Goal: Task Accomplishment & Management: Manage account settings

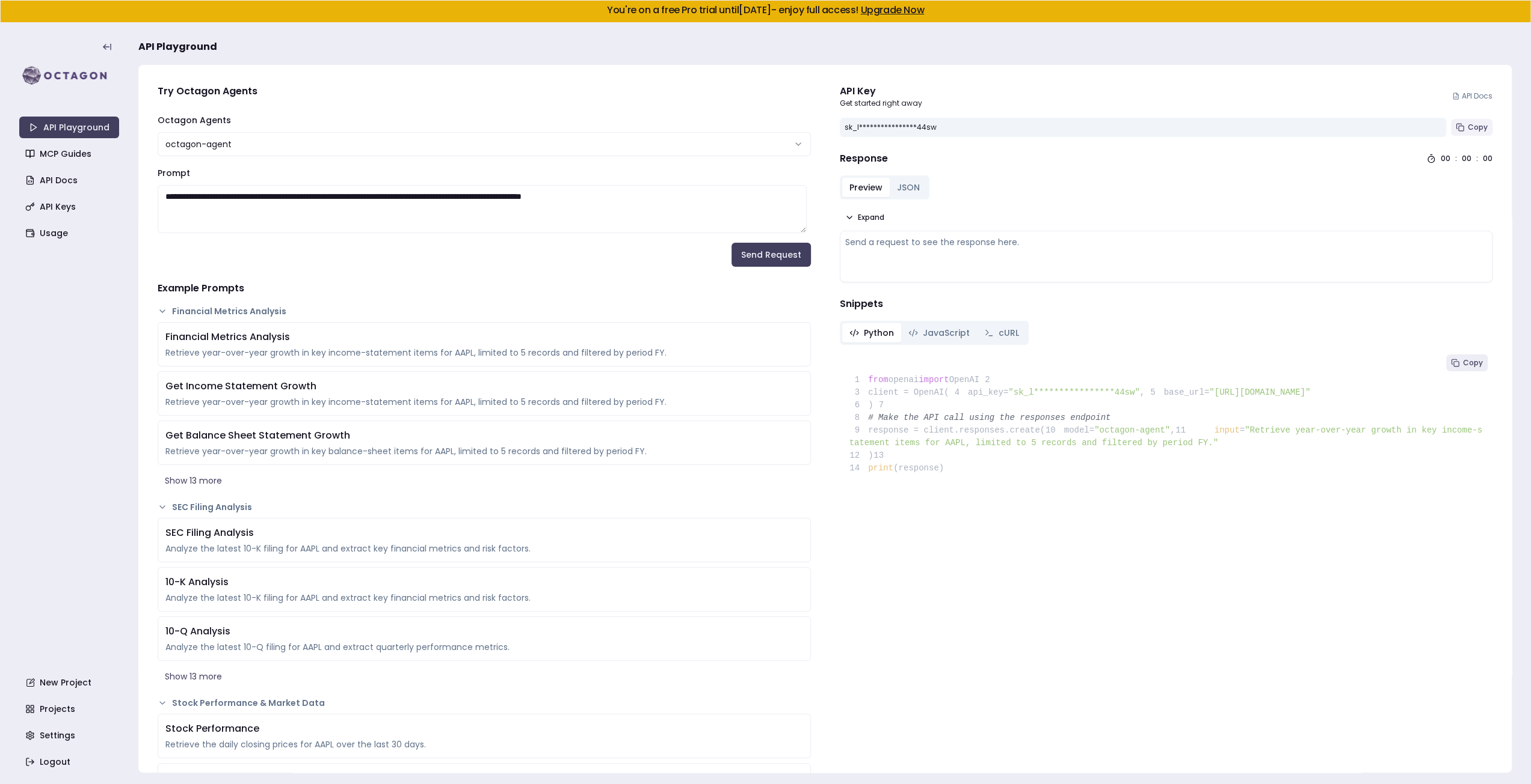
click at [1467, 130] on span "Copy" at bounding box center [1477, 127] width 20 height 9
click at [1476, 128] on span "Copy" at bounding box center [1477, 127] width 20 height 9
click at [90, 155] on link "MCP Guides" at bounding box center [70, 154] width 100 height 22
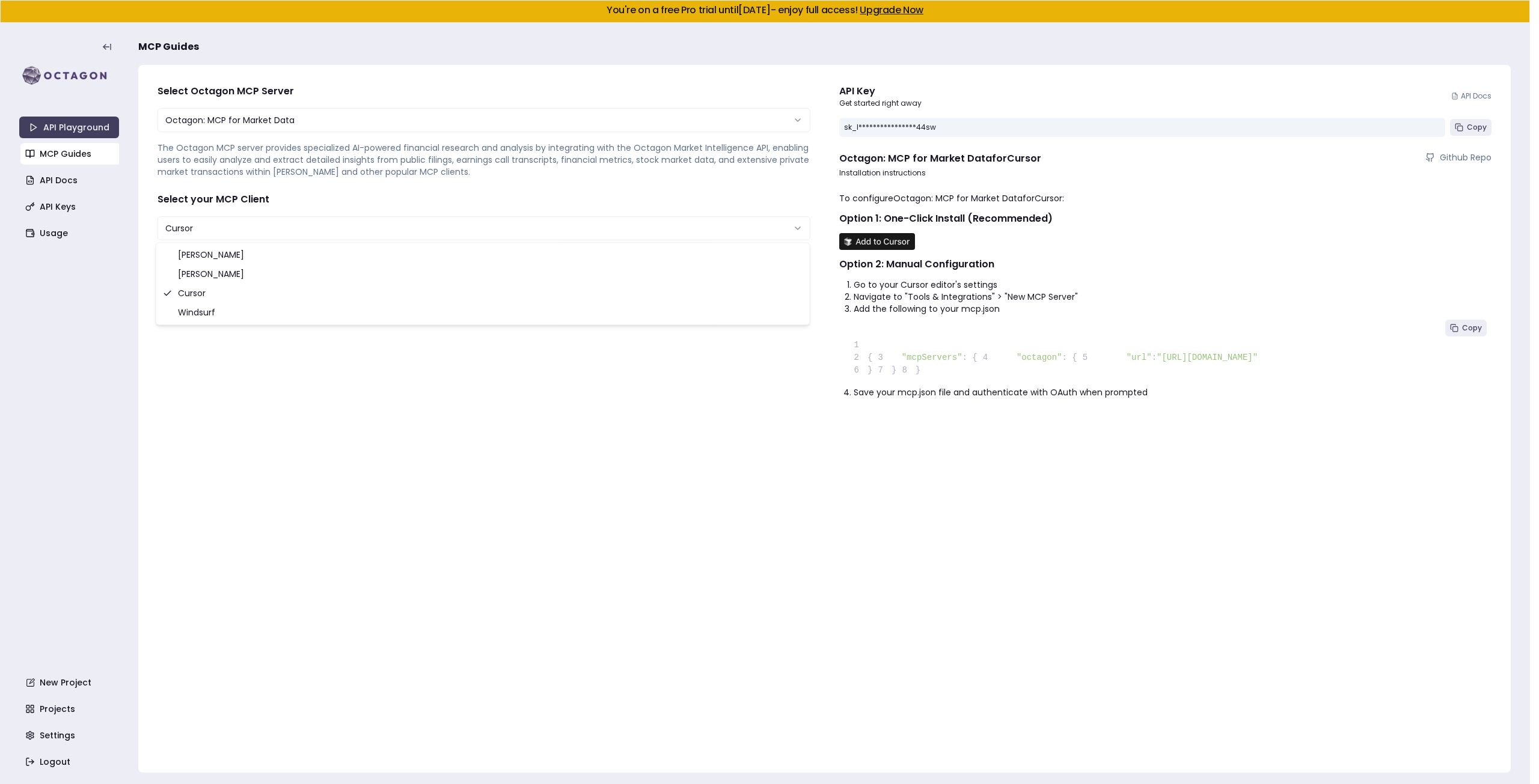
click at [262, 228] on html "**********" at bounding box center [769, 392] width 1539 height 785
click at [359, 180] on html "**********" at bounding box center [765, 392] width 1530 height 785
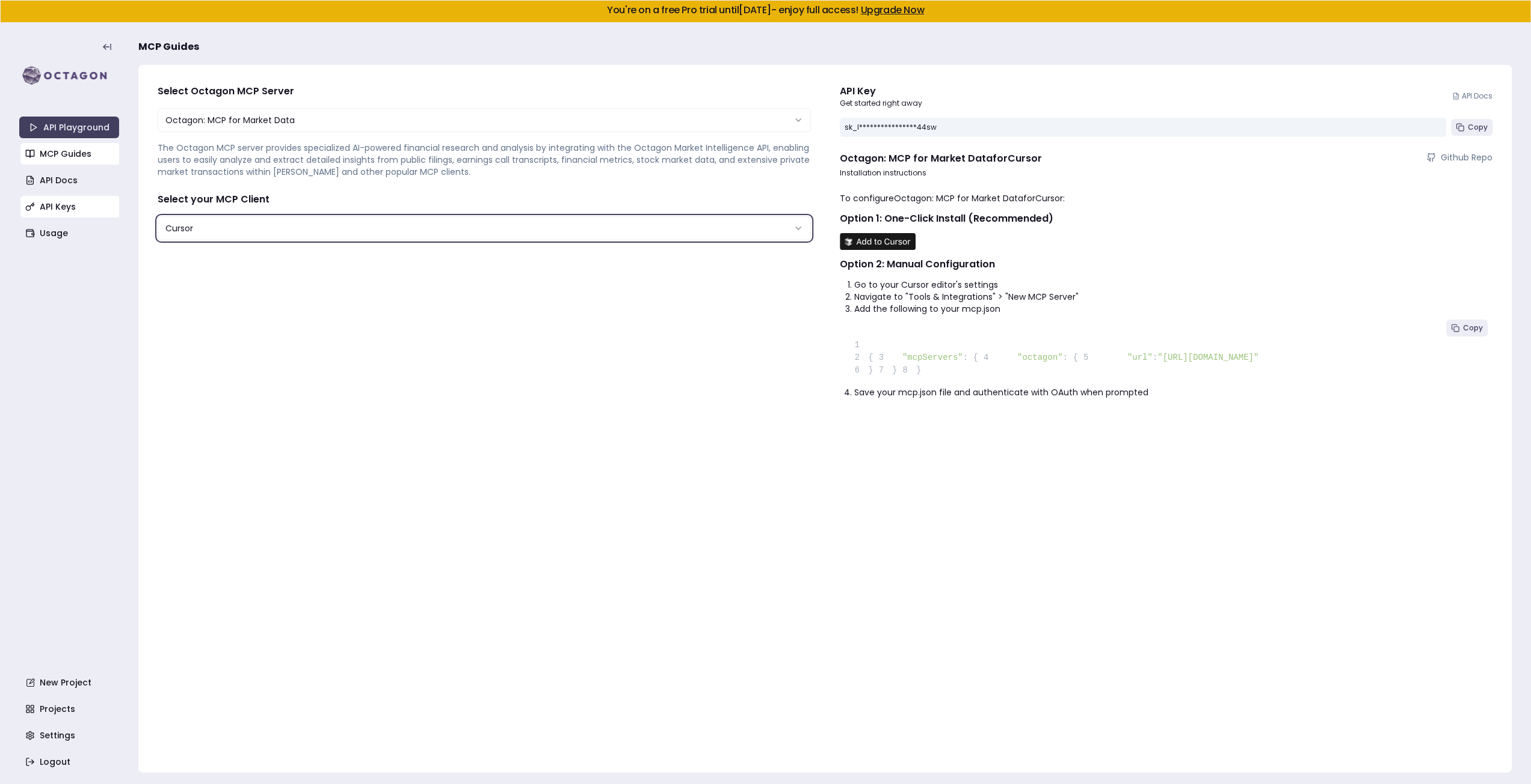
click at [70, 197] on link "API Keys" at bounding box center [70, 206] width 100 height 22
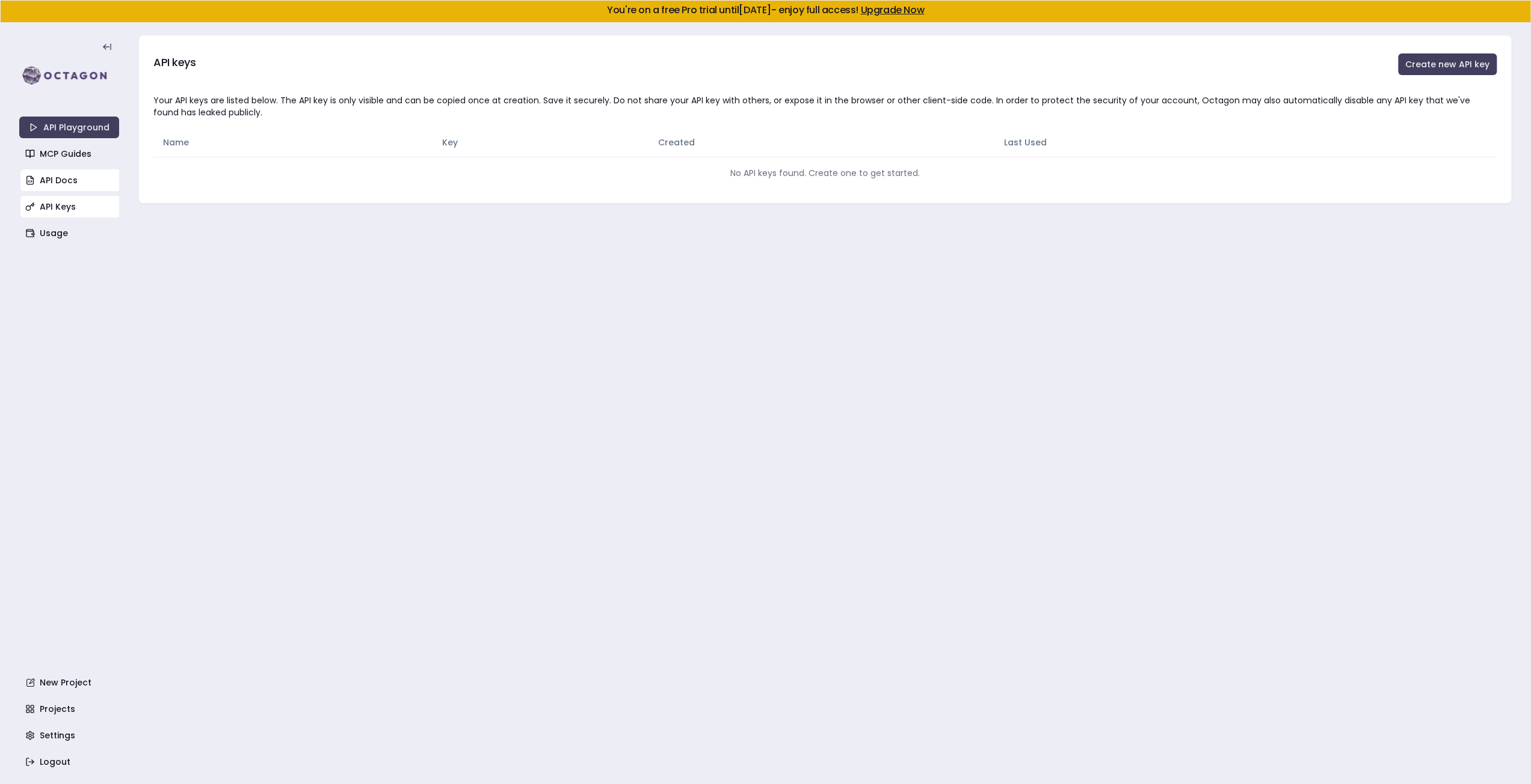
click at [76, 184] on link "API Docs" at bounding box center [70, 180] width 100 height 22
click at [78, 124] on link "API Playground" at bounding box center [68, 127] width 100 height 22
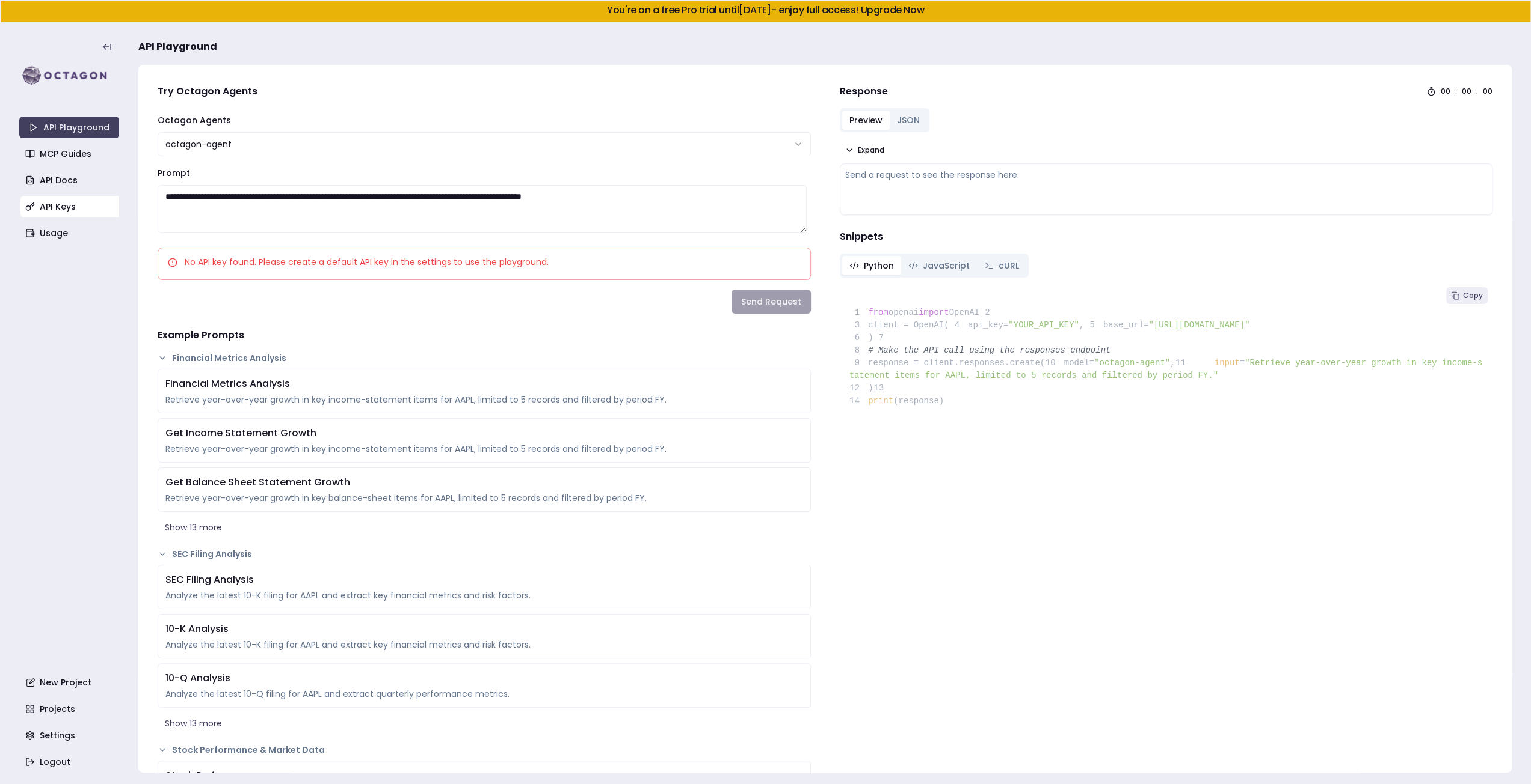
click at [50, 206] on link "API Keys" at bounding box center [70, 206] width 100 height 22
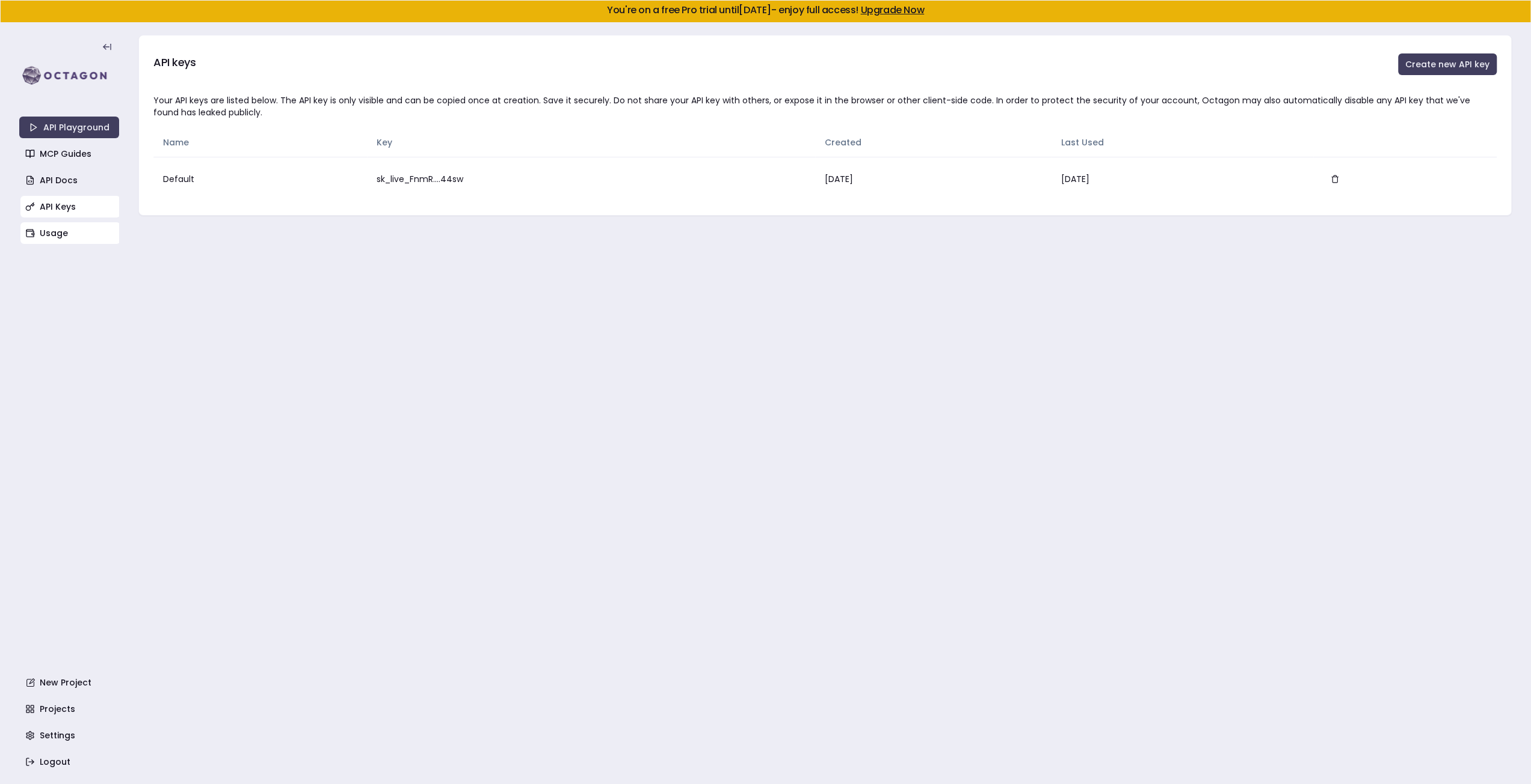
click at [40, 232] on link "Usage" at bounding box center [70, 233] width 100 height 22
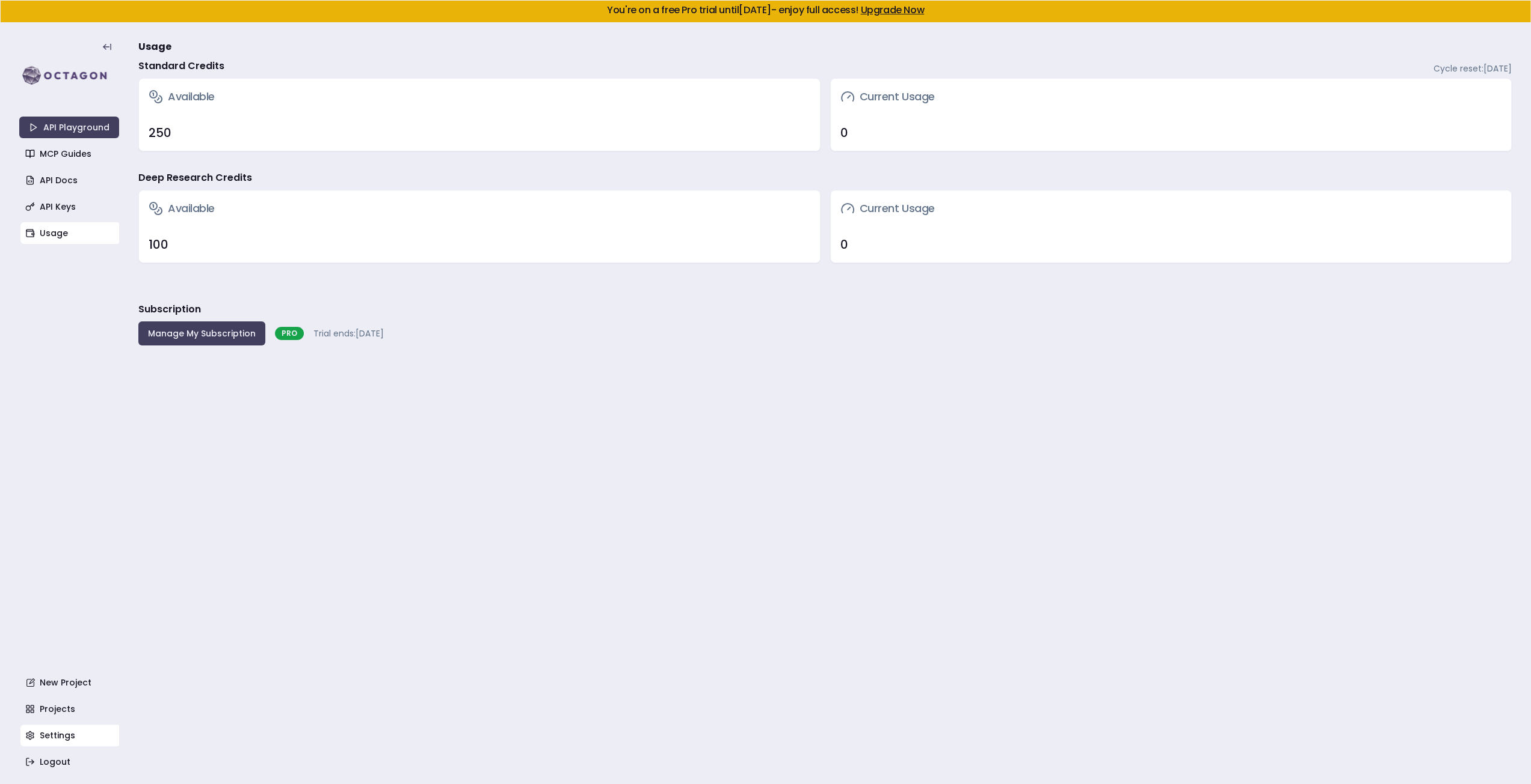
drag, startPoint x: 105, startPoint y: 720, endPoint x: 97, endPoint y: 729, distance: 12.0
click at [104, 728] on div "API Playground MCP Guides API Docs API Keys Usage New Project Projects Settings…" at bounding box center [68, 404] width 100 height 738
click at [66, 684] on link "New Project" at bounding box center [70, 682] width 100 height 22
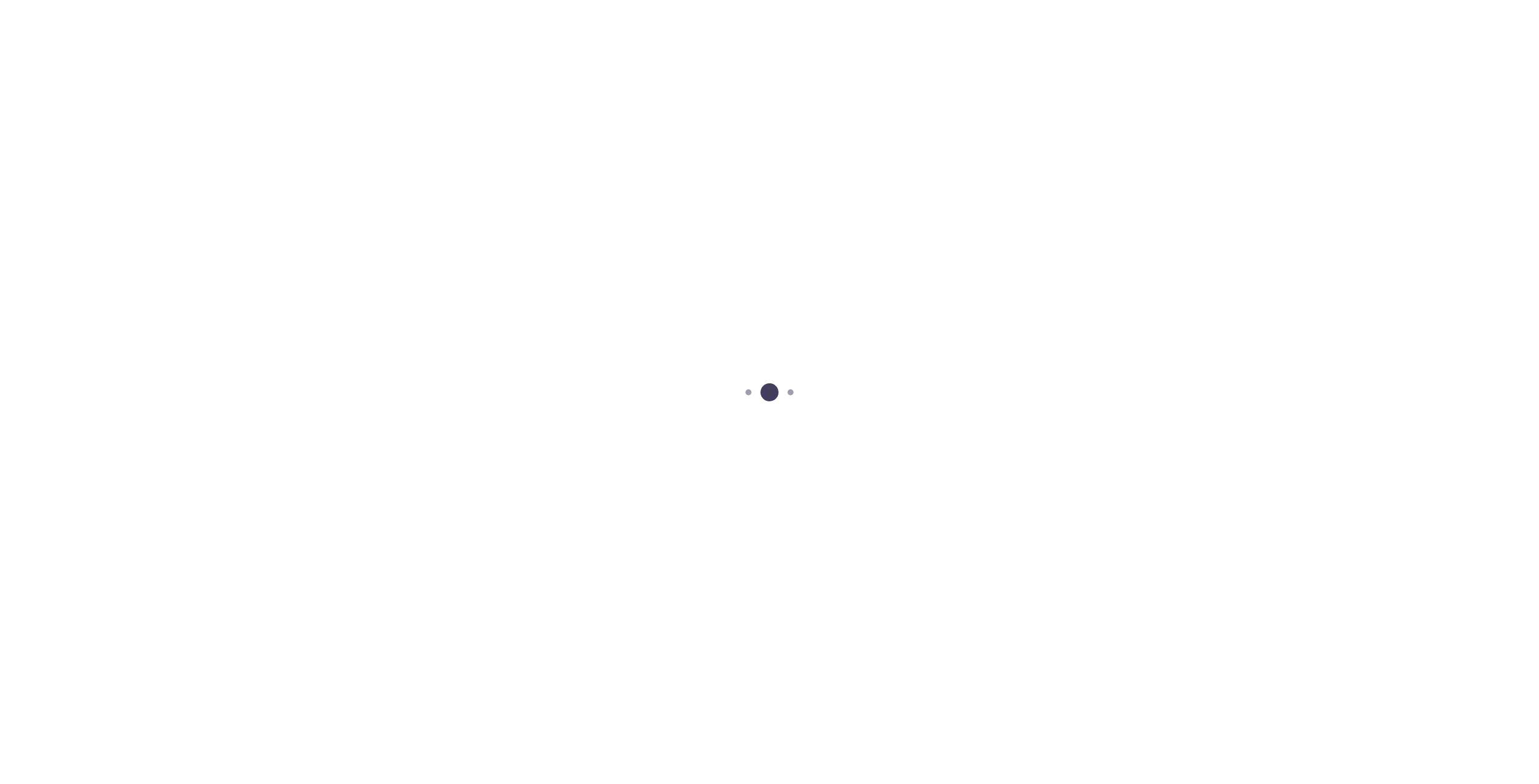
scroll to position [22, 0]
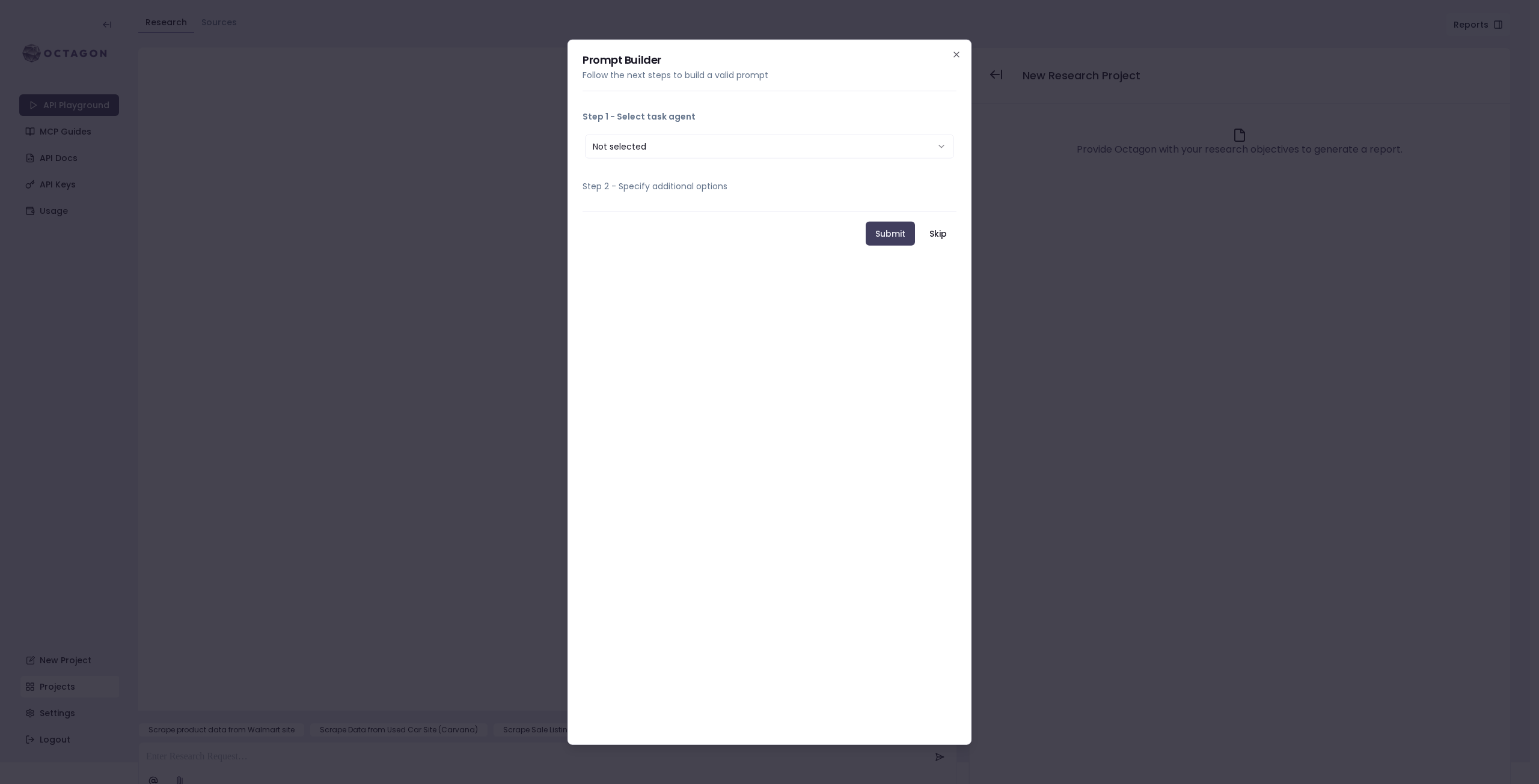
click at [653, 152] on button "Not selected" at bounding box center [769, 145] width 369 height 24
click at [846, 71] on p "Follow the next steps to build a valid prompt" at bounding box center [770, 74] width 374 height 12
click at [955, 57] on icon "button" at bounding box center [957, 54] width 9 height 9
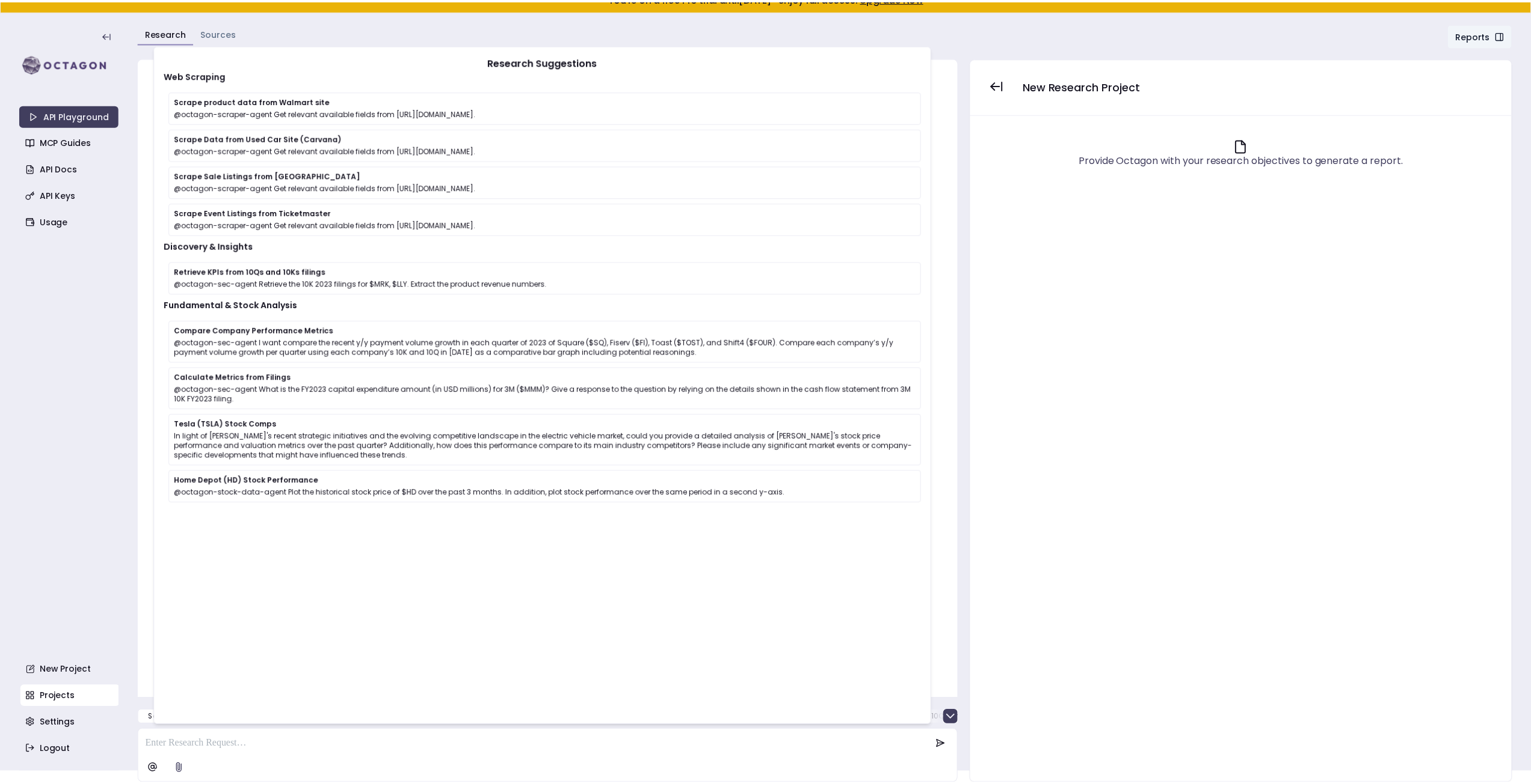
scroll to position [10, 0]
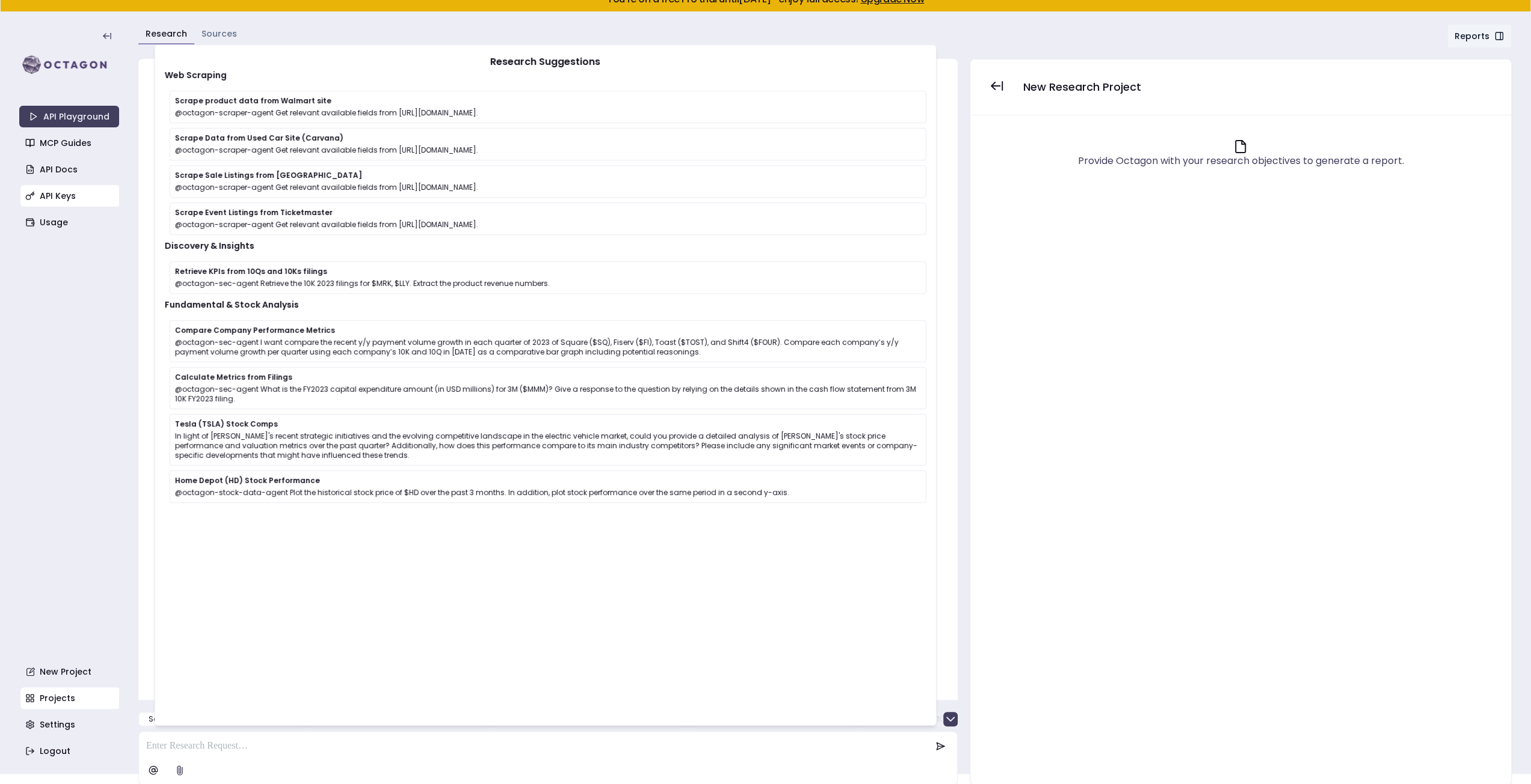
click at [49, 196] on link "API Keys" at bounding box center [70, 196] width 100 height 22
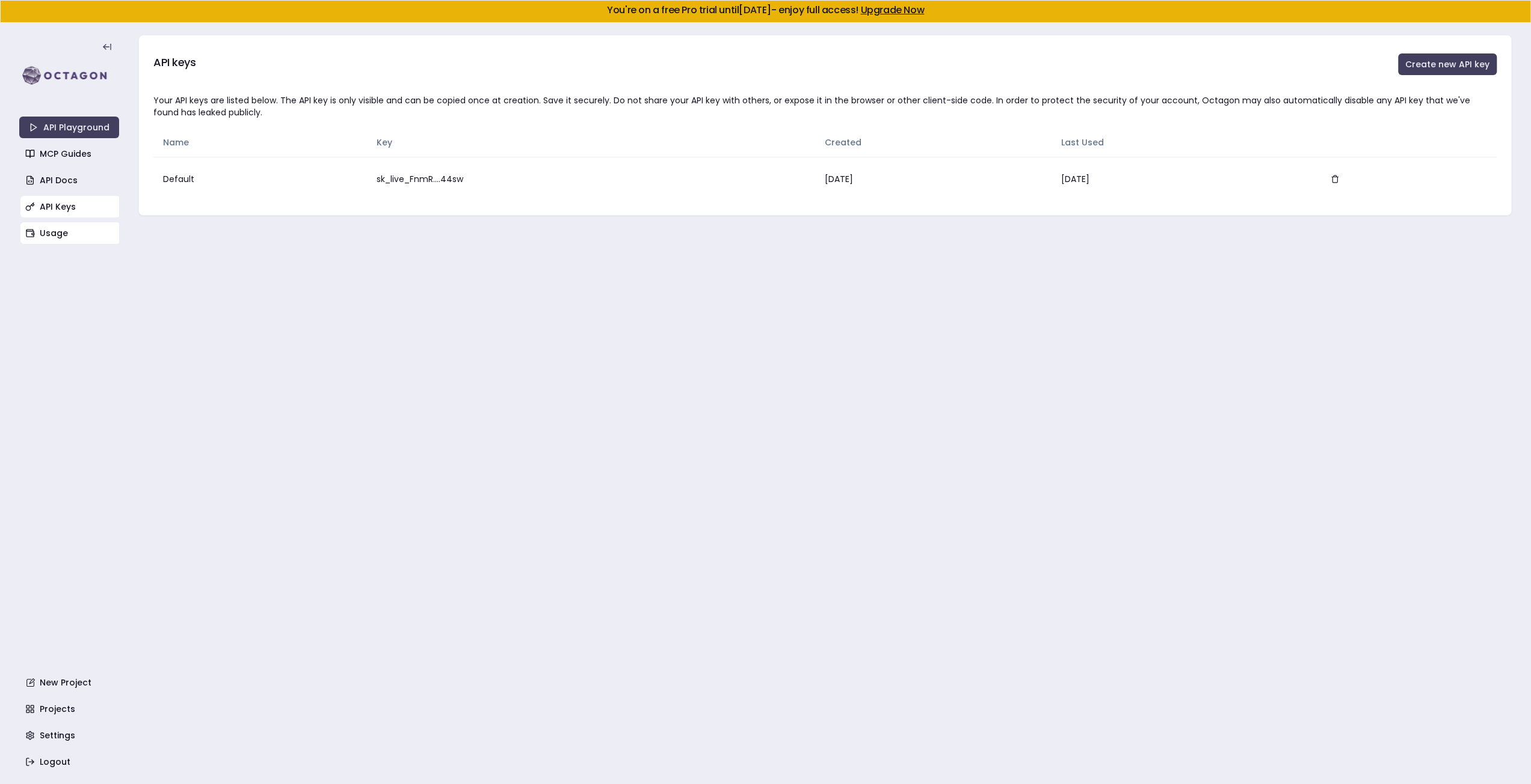
click at [47, 225] on link "Usage" at bounding box center [70, 233] width 100 height 22
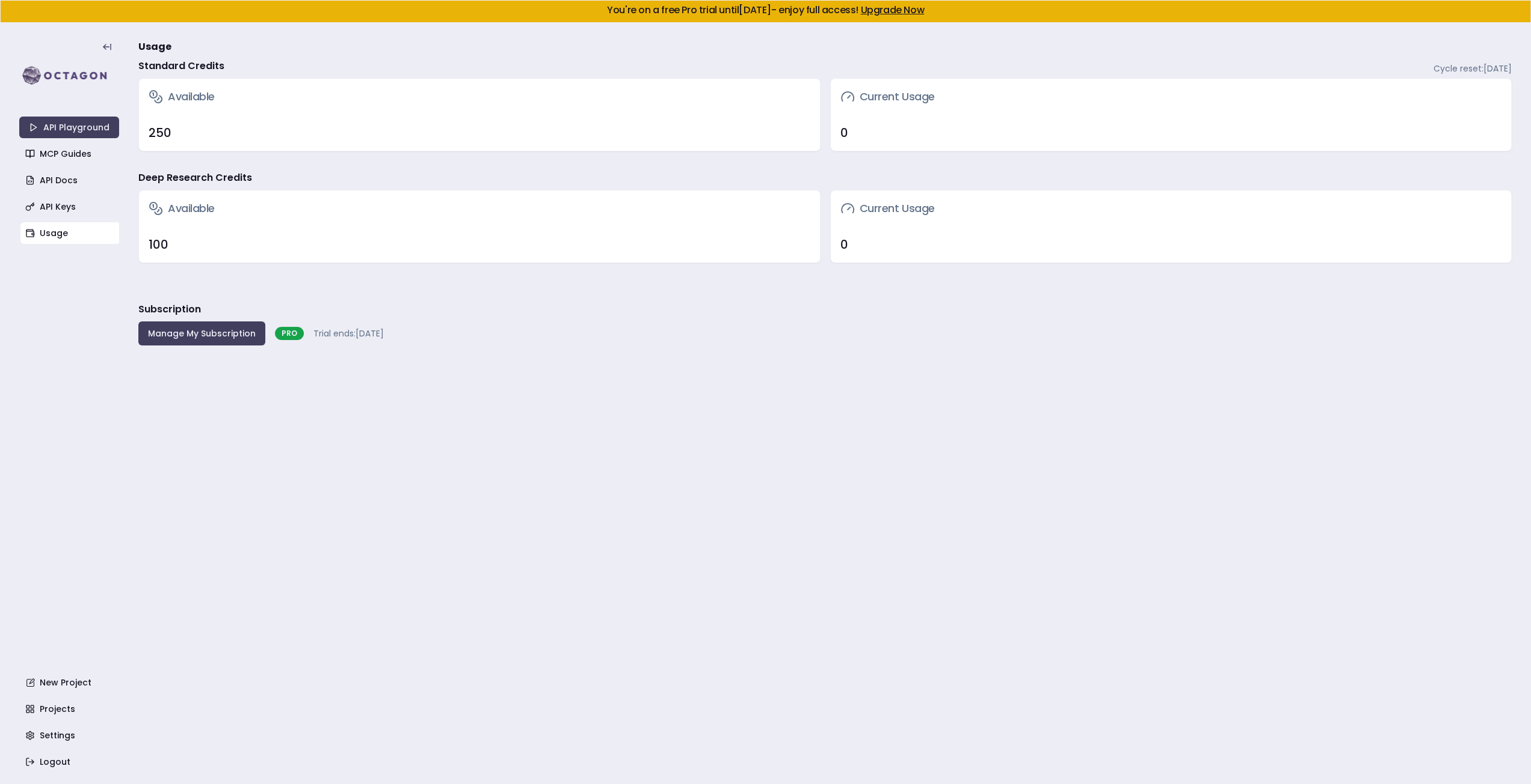
click at [397, 403] on main "Usage Standard Credits Cycle reset: November 14, 2025 Available 250 Current Usa…" at bounding box center [825, 403] width 1373 height 762
